Goal: Contribute content

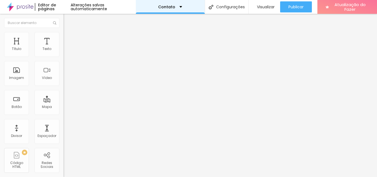
click at [178, 8] on div "Contato" at bounding box center [170, 7] width 24 height 4
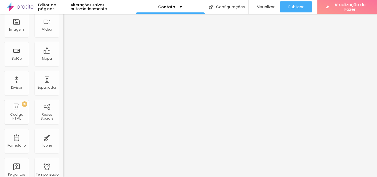
scroll to position [52, 0]
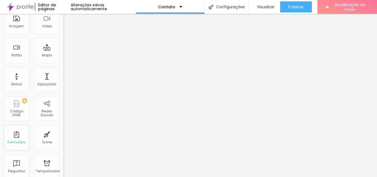
click at [21, 139] on div "Formulário" at bounding box center [16, 137] width 25 height 25
click at [20, 141] on font "Formulário" at bounding box center [16, 142] width 18 height 5
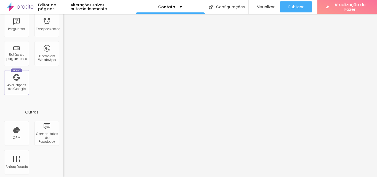
scroll to position [196, 0]
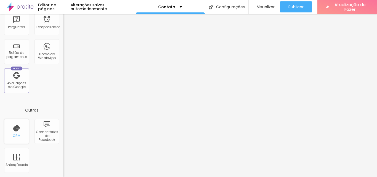
click at [17, 134] on font "CRM" at bounding box center [17, 135] width 8 height 5
click at [16, 140] on div "CRM" at bounding box center [16, 131] width 25 height 25
click at [43, 133] on font "Comentários do Facebook" at bounding box center [47, 135] width 22 height 13
click at [15, 162] on font "Antes/Depois" at bounding box center [17, 164] width 22 height 5
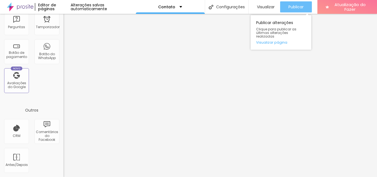
scroll to position [0, 0]
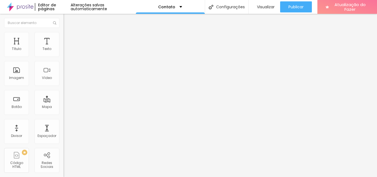
click at [63, 52] on input "[PHONE_NUMBER]" at bounding box center [96, 49] width 66 height 6
type input "7"
click at [63, 52] on input "text" at bounding box center [96, 49] width 66 height 6
type input "9"
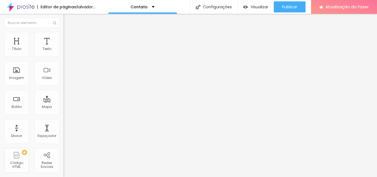
type input "7"
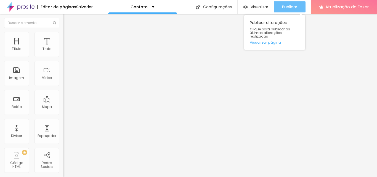
type input "[PHONE_NUMBER]"
click at [291, 6] on font "Publicar" at bounding box center [289, 7] width 15 height 6
